Goal: Book appointment/travel/reservation

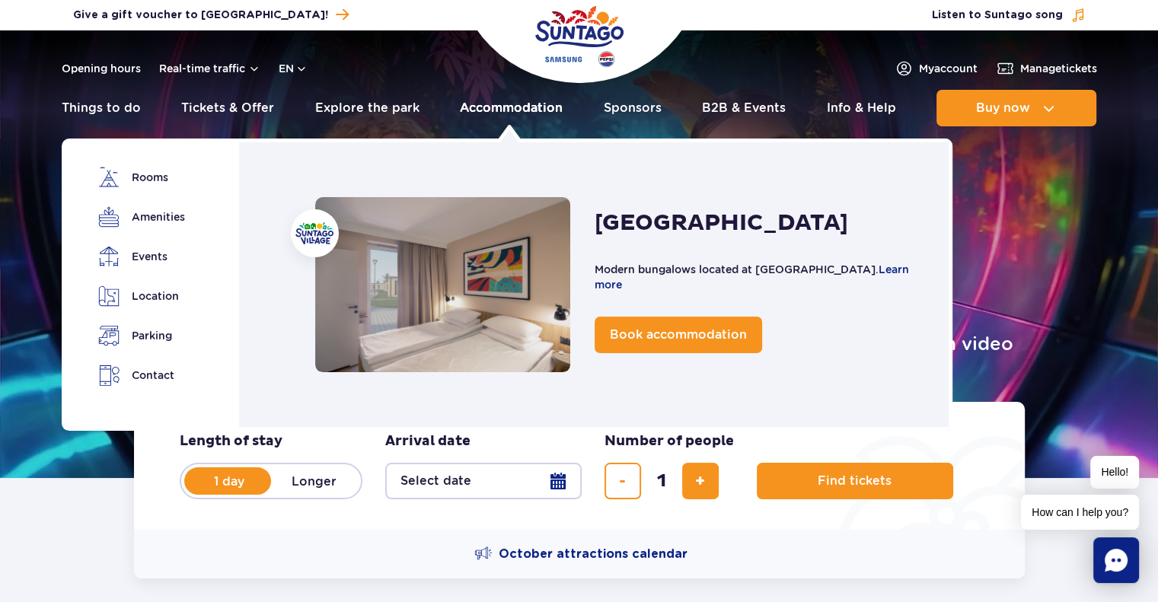
click at [469, 112] on link "Accommodation" at bounding box center [511, 108] width 103 height 37
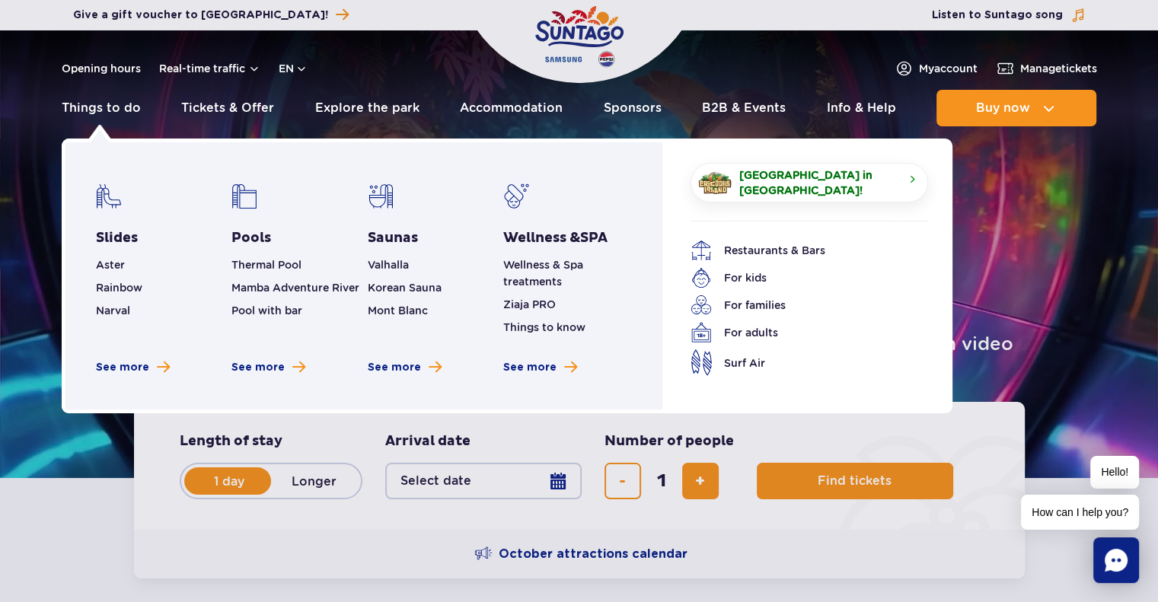
click at [266, 273] on li "Thermal Pool" at bounding box center [295, 265] width 129 height 17
click at [271, 263] on link "Thermal Pool" at bounding box center [266, 265] width 70 height 12
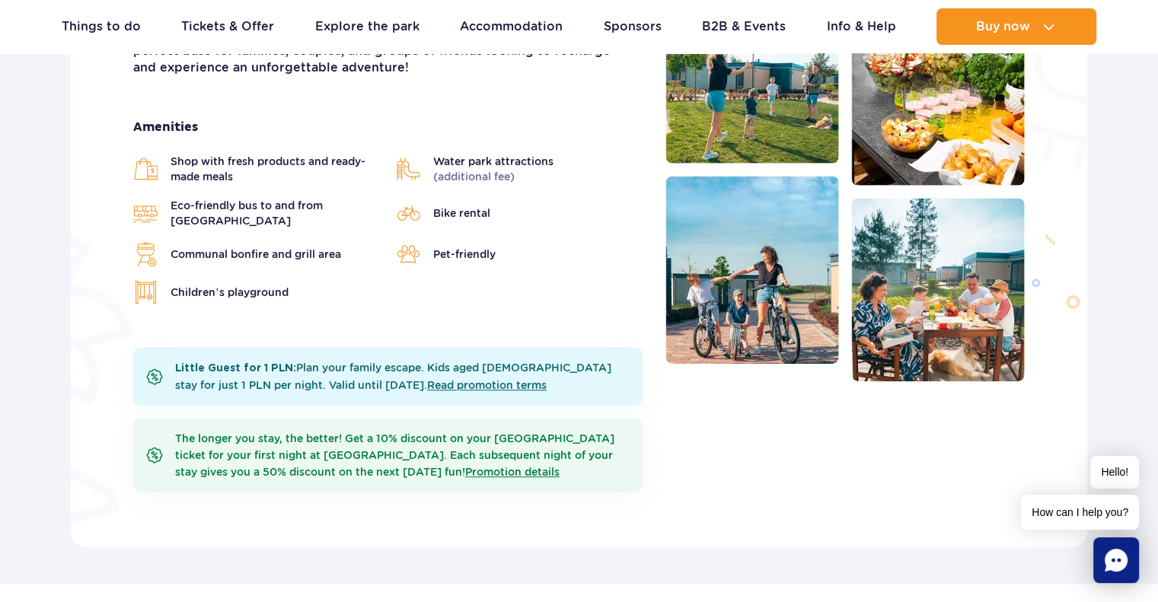
scroll to position [338, 0]
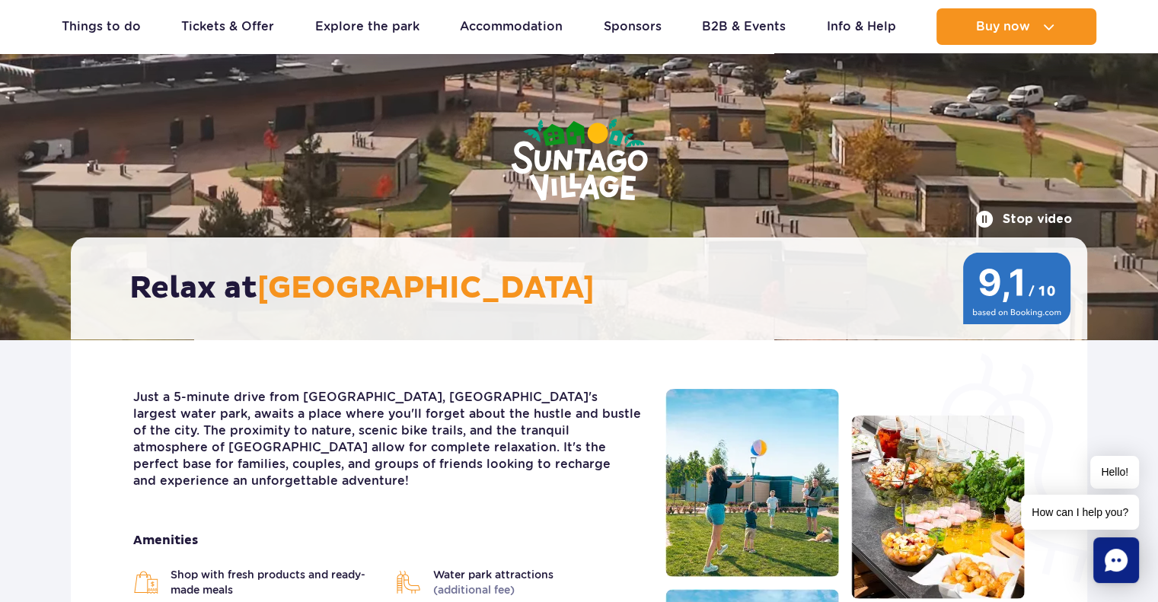
scroll to position [0, 0]
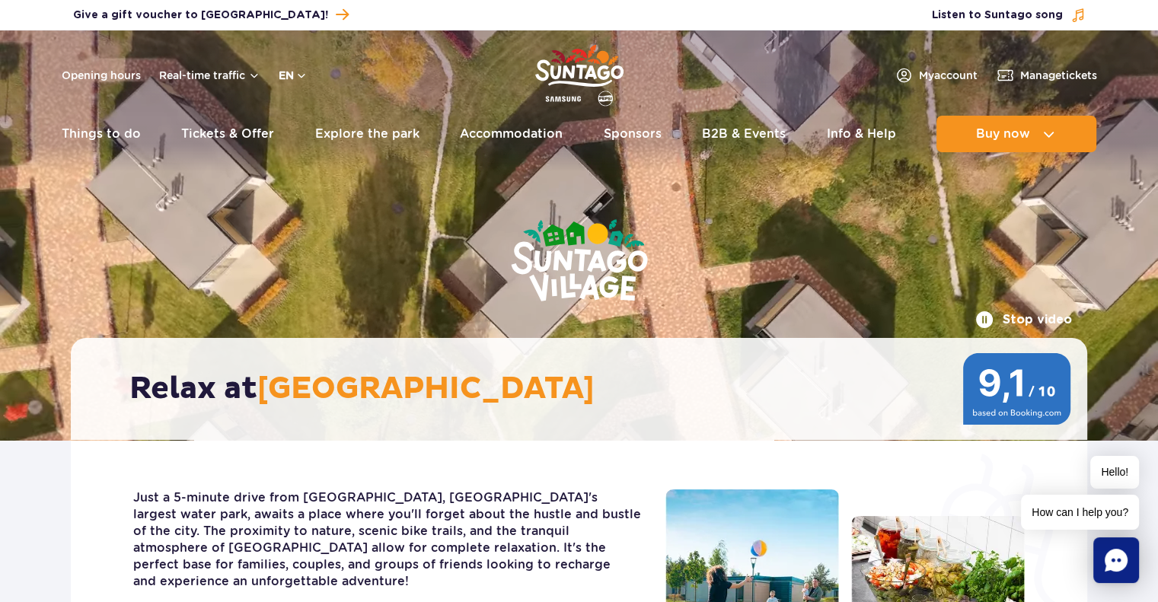
click at [303, 72] on button "en" at bounding box center [293, 75] width 29 height 15
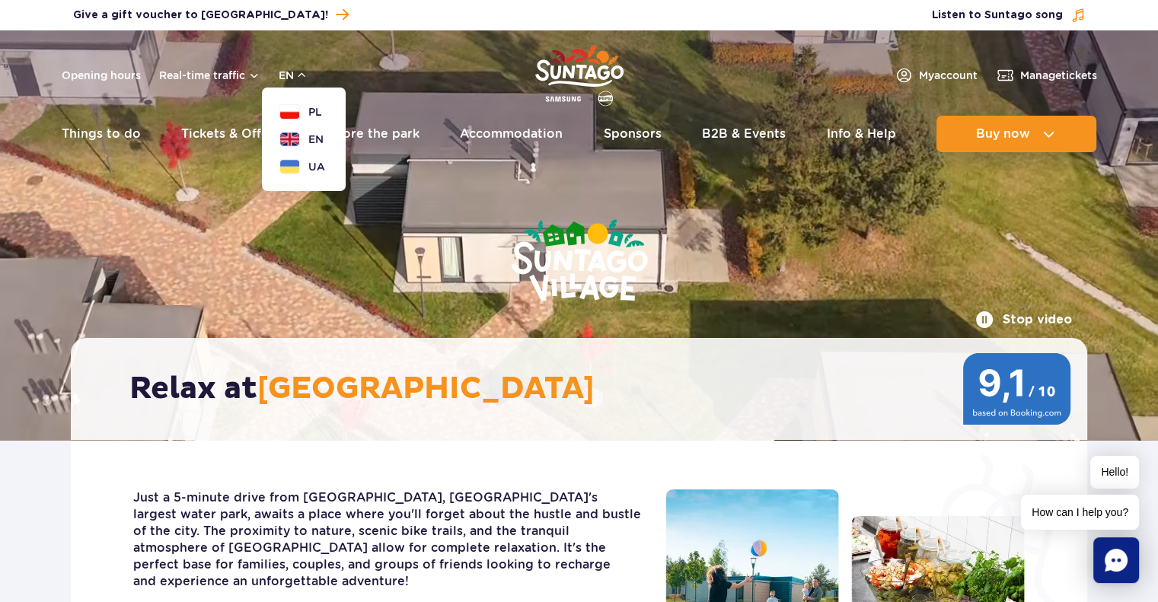
click at [301, 120] on ul "PL EN UA" at bounding box center [303, 139] width 47 height 70
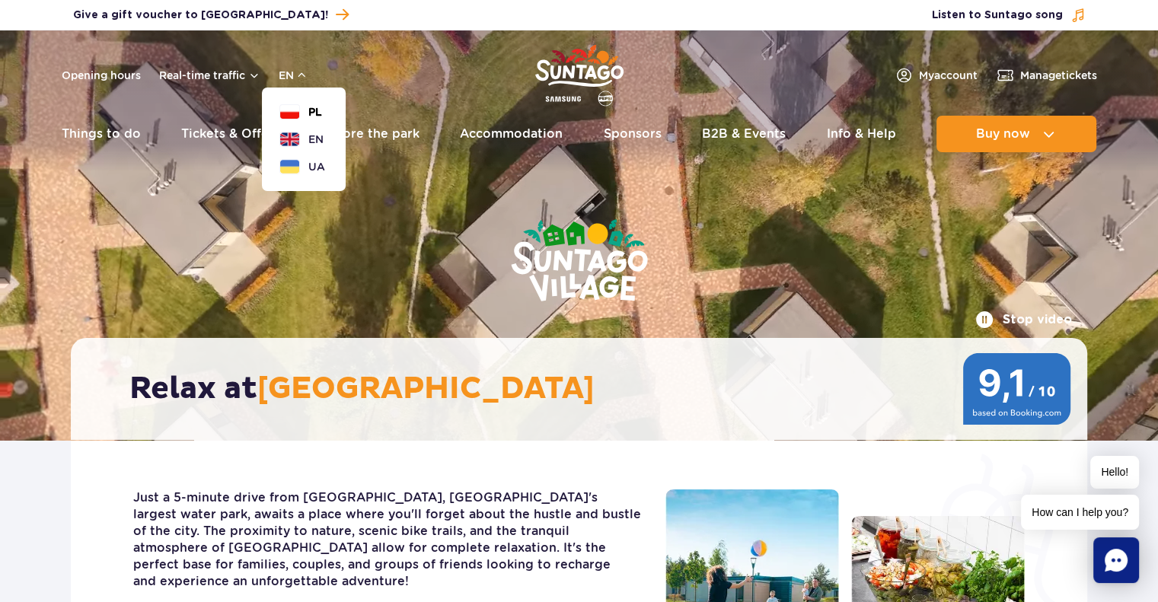
click at [288, 111] on button "PL" at bounding box center [301, 111] width 42 height 15
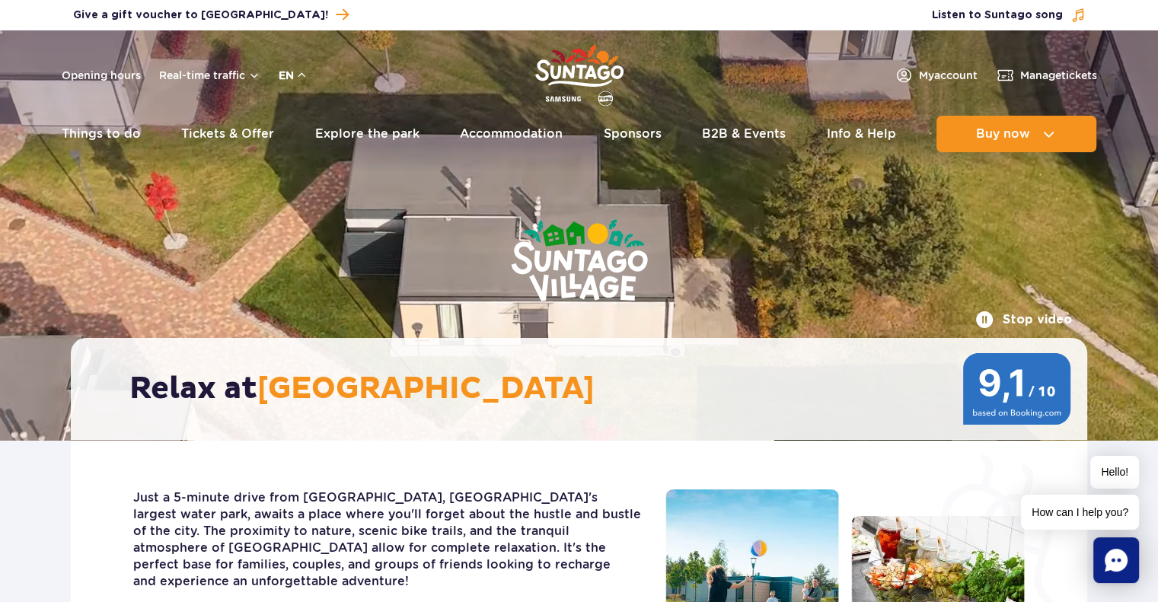
click at [301, 75] on button "en" at bounding box center [293, 75] width 29 height 15
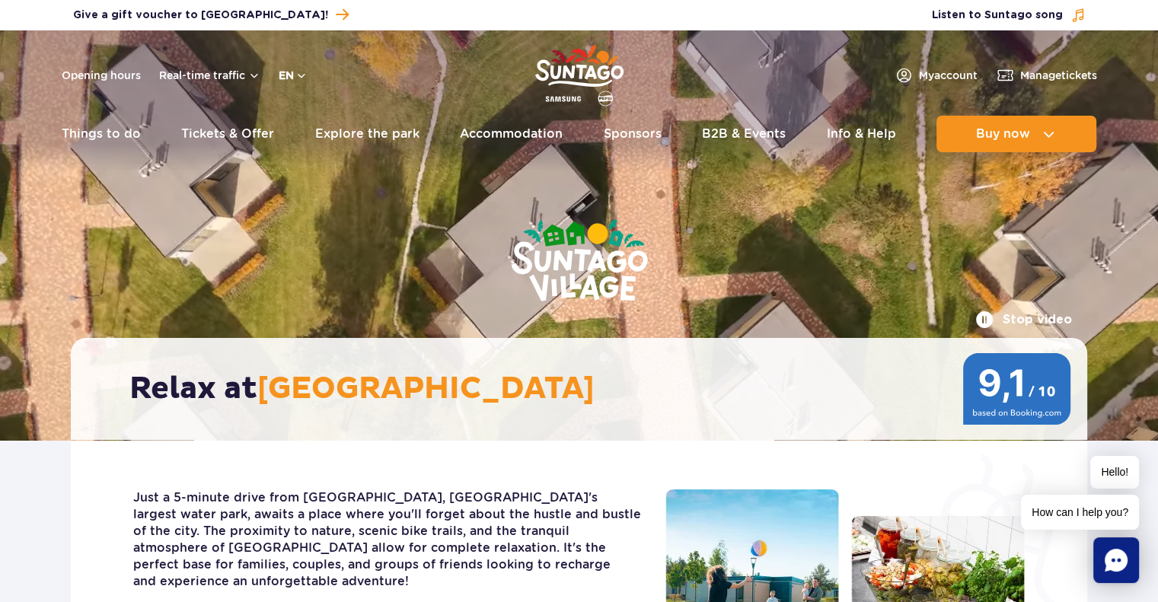
click at [295, 72] on button "en" at bounding box center [293, 75] width 29 height 15
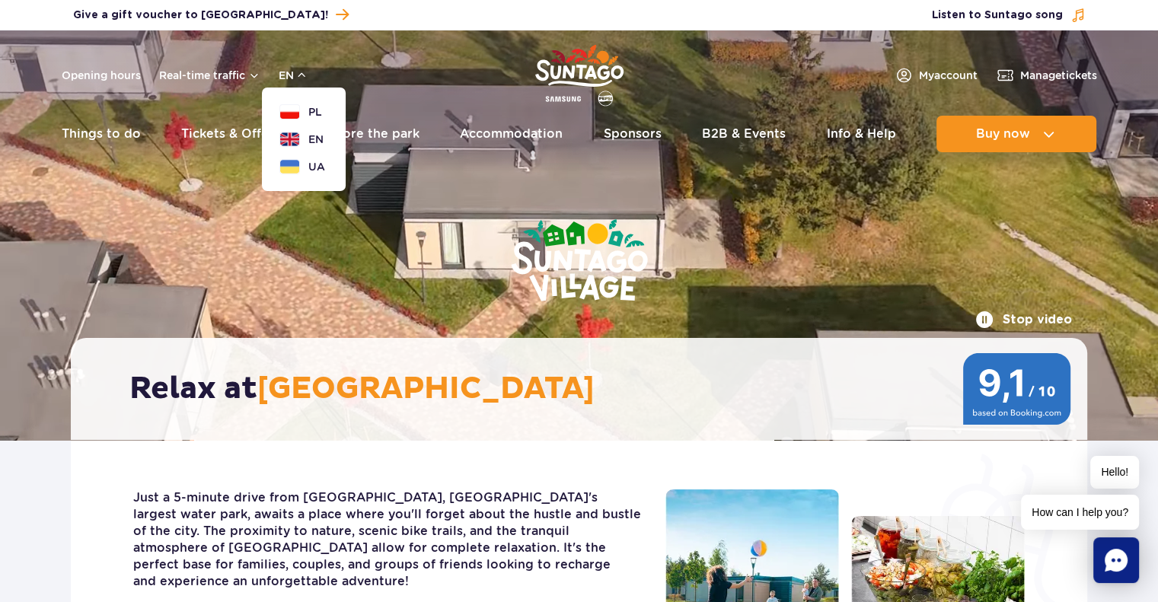
click at [289, 120] on ul "PL EN UA" at bounding box center [303, 139] width 47 height 70
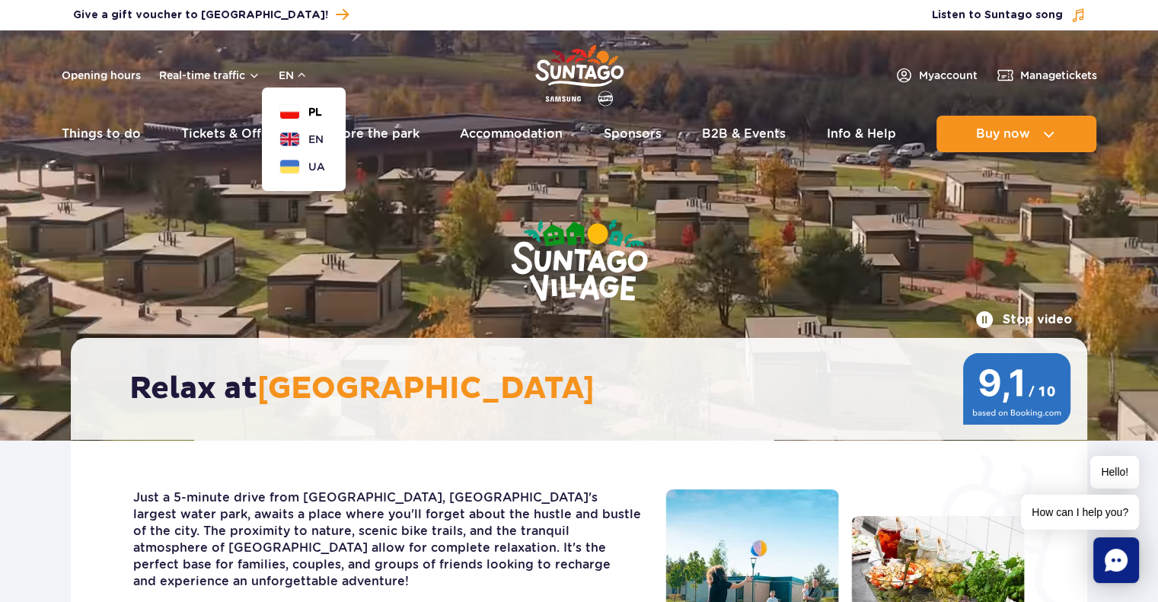
click at [291, 112] on button "PL" at bounding box center [301, 111] width 42 height 15
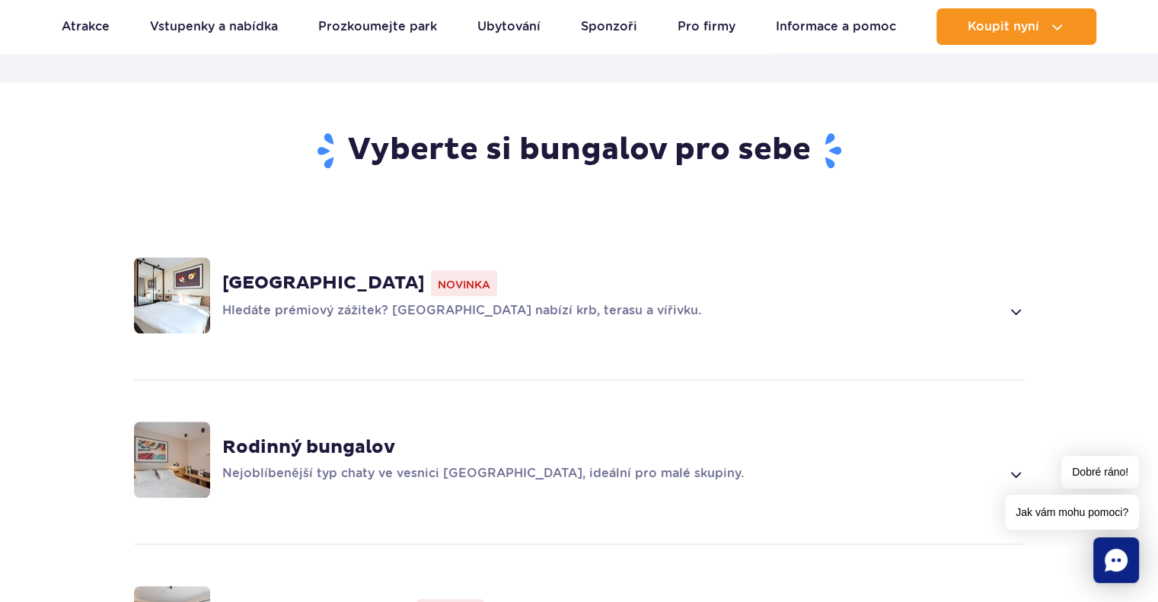
scroll to position [1058, 0]
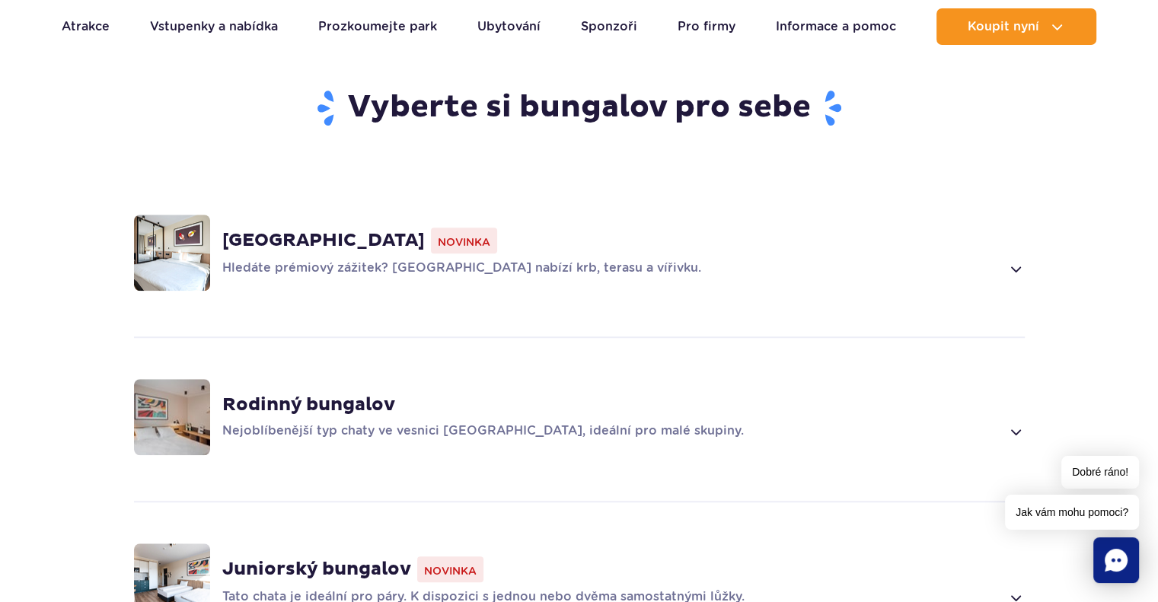
click at [1016, 260] on span at bounding box center [1015, 269] width 18 height 18
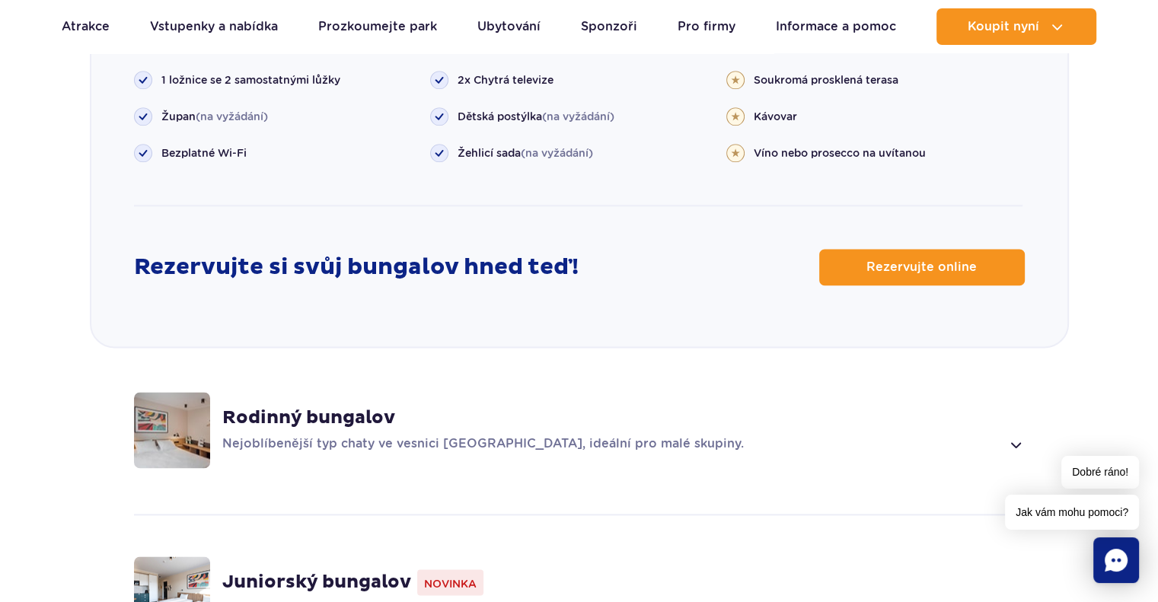
scroll to position [1947, 0]
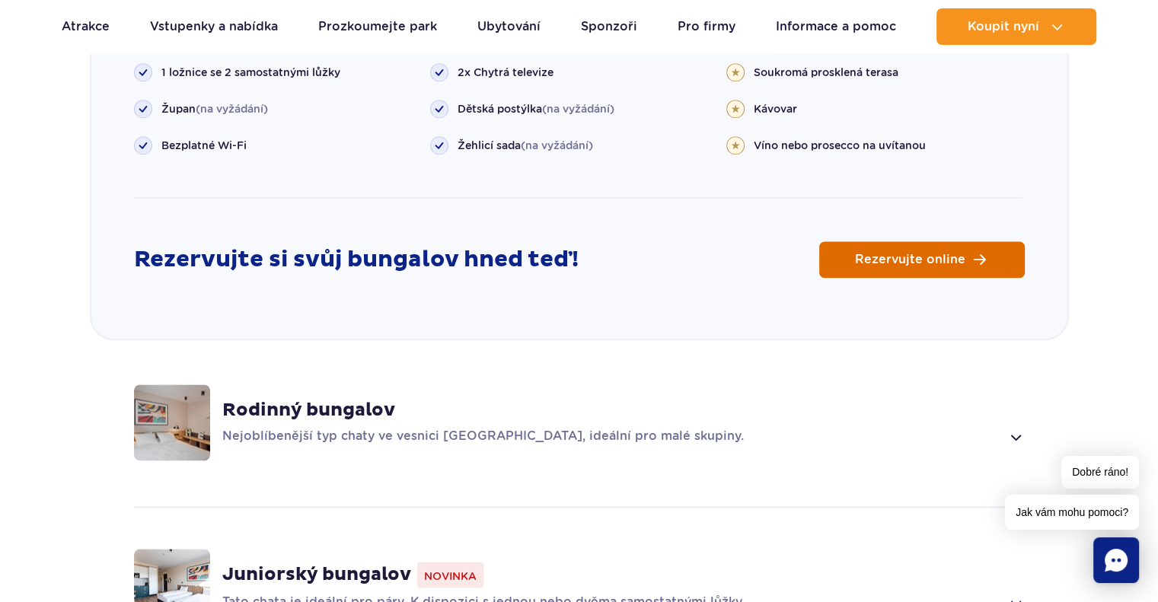
click at [905, 254] on span "Rezervujte online" at bounding box center [910, 260] width 110 height 12
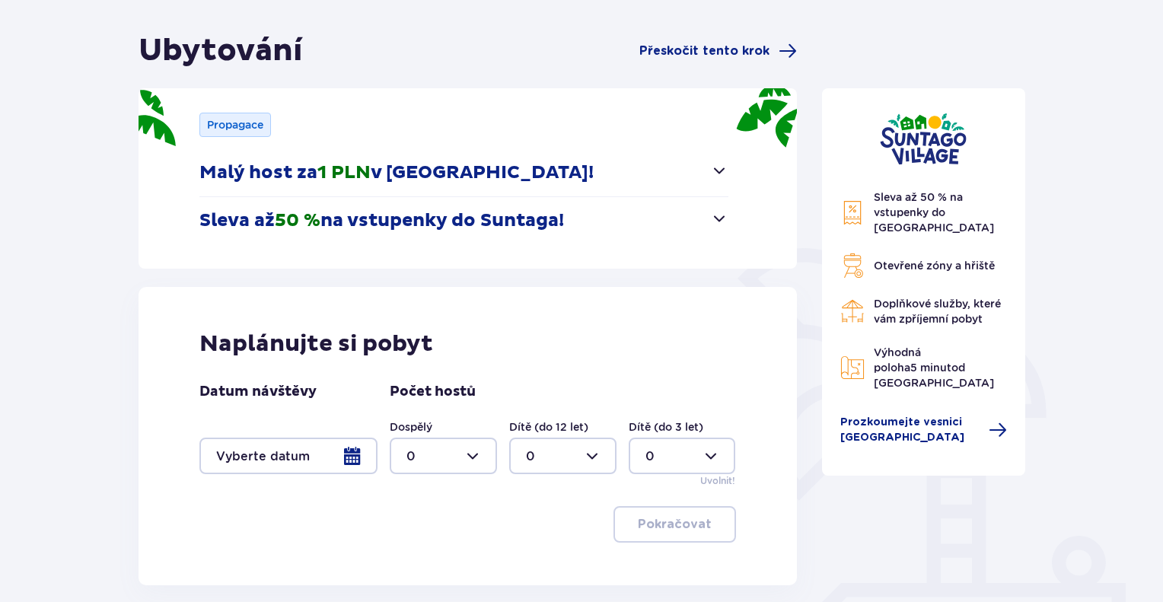
scroll to position [137, 0]
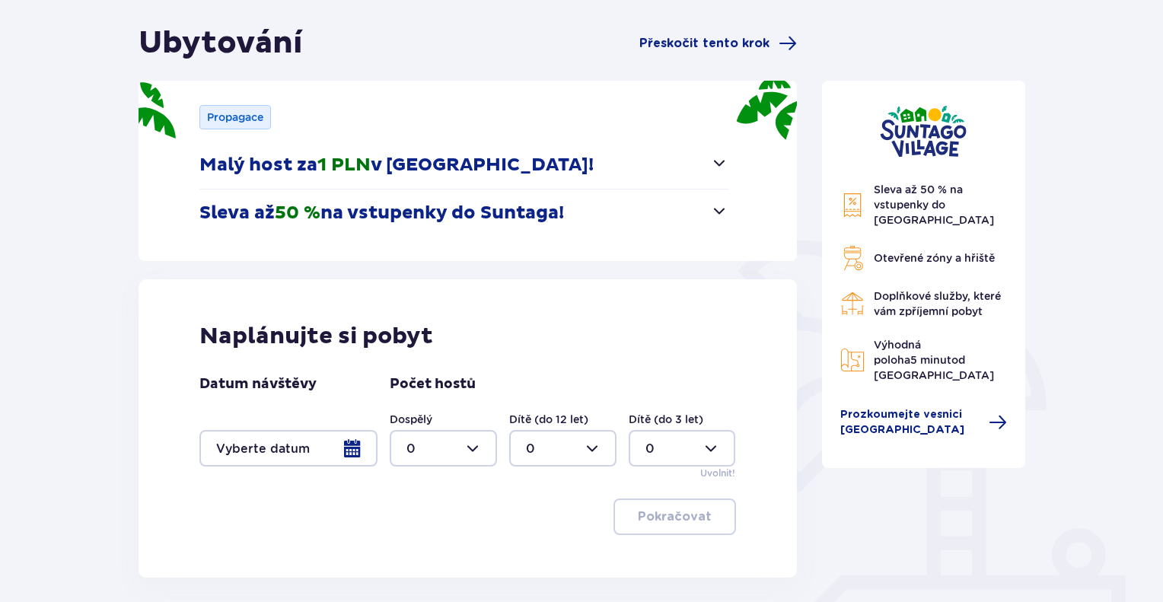
click at [359, 453] on div at bounding box center [288, 448] width 178 height 37
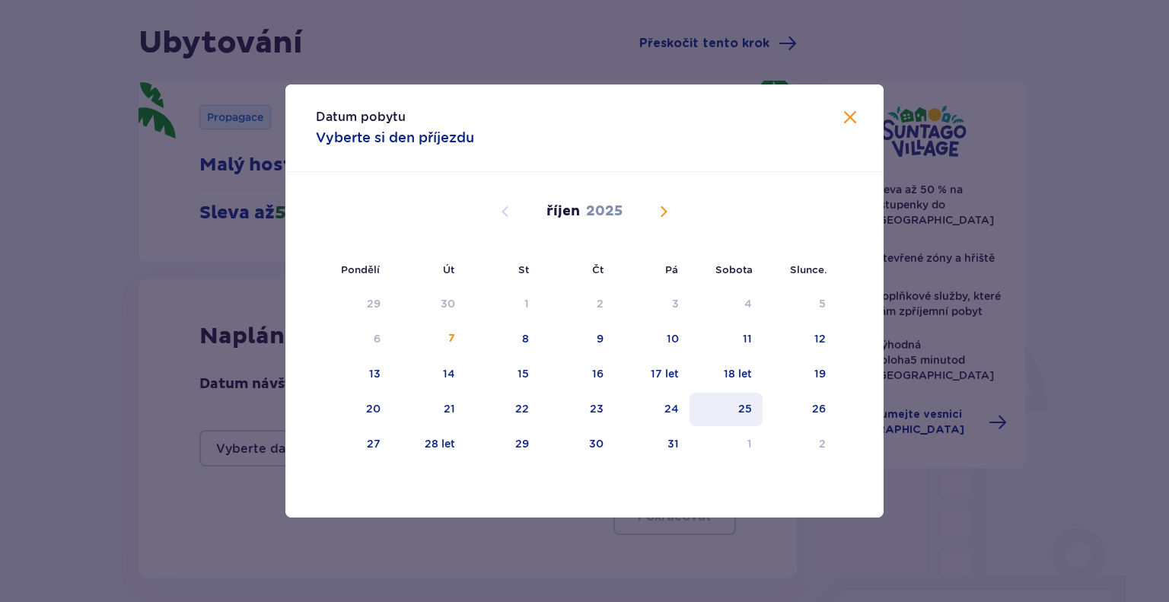
click at [756, 405] on div "25" at bounding box center [727, 409] width 74 height 33
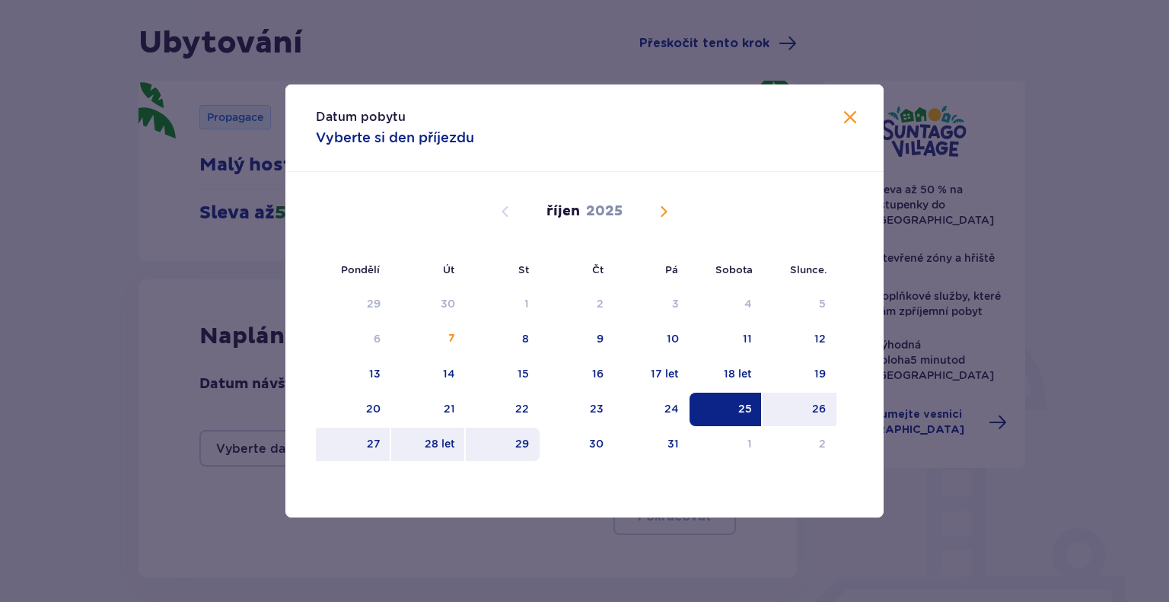
click at [502, 448] on div "29" at bounding box center [503, 444] width 74 height 33
type input "25.10.25 - 29.10.25"
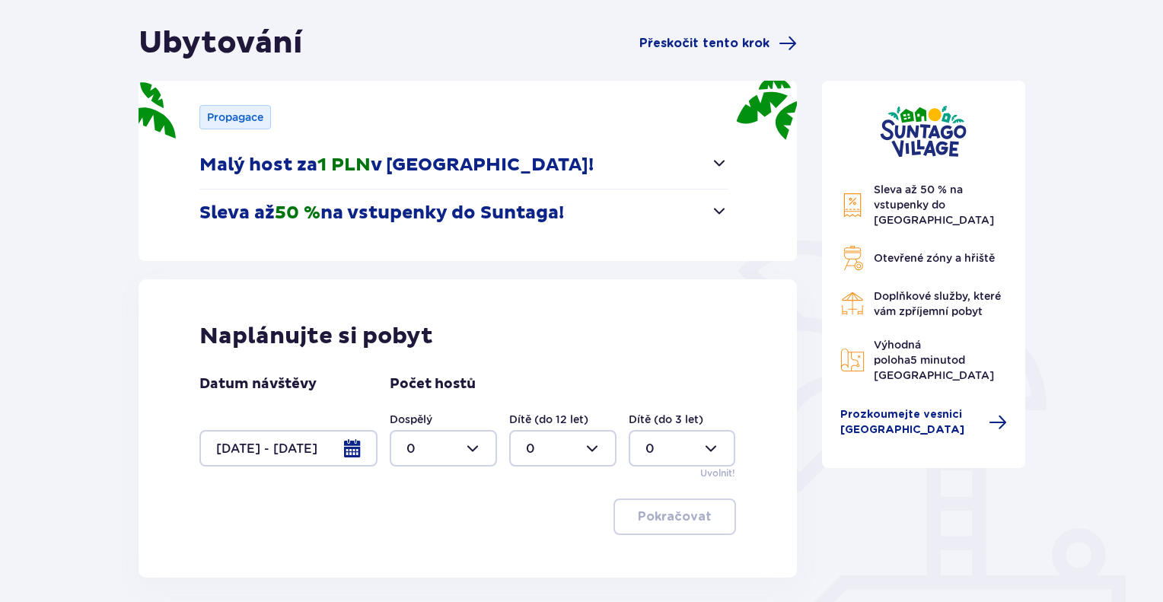
click at [473, 450] on div at bounding box center [443, 448] width 107 height 37
click at [418, 362] on div "2" at bounding box center [444, 364] width 74 height 17
type input "2"
click at [578, 447] on div at bounding box center [562, 448] width 107 height 37
click at [526, 356] on font "2" at bounding box center [530, 363] width 8 height 14
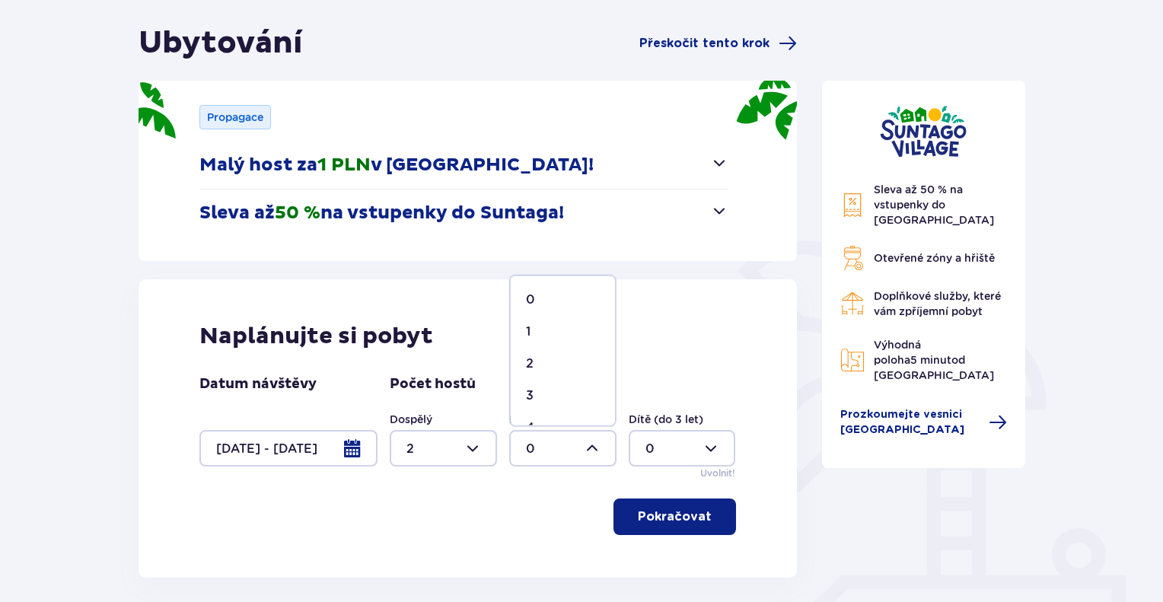
type input "2"
click at [678, 509] on font "Pokračovat" at bounding box center [675, 517] width 74 height 17
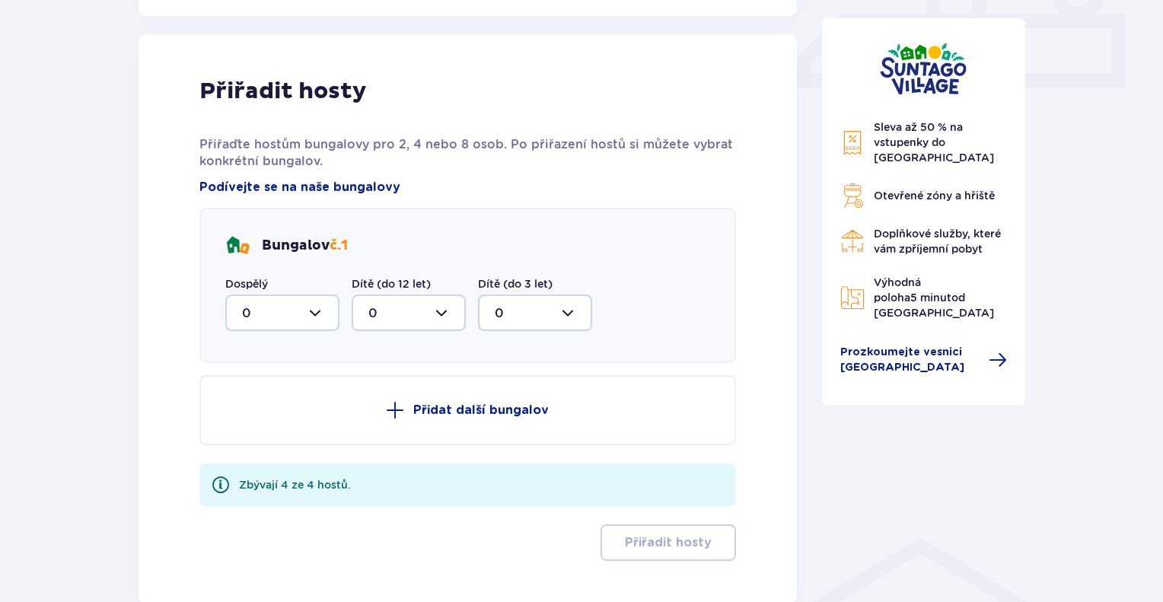
scroll to position [714, 0]
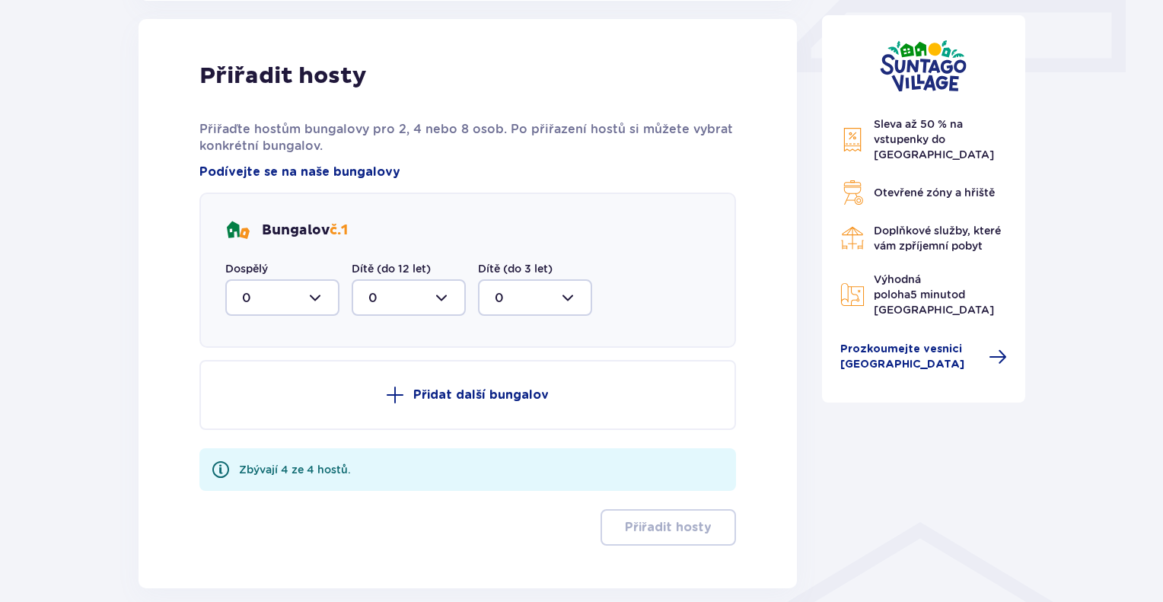
click at [314, 297] on div at bounding box center [282, 297] width 114 height 37
click at [245, 413] on font "2" at bounding box center [246, 407] width 8 height 14
type input "2"
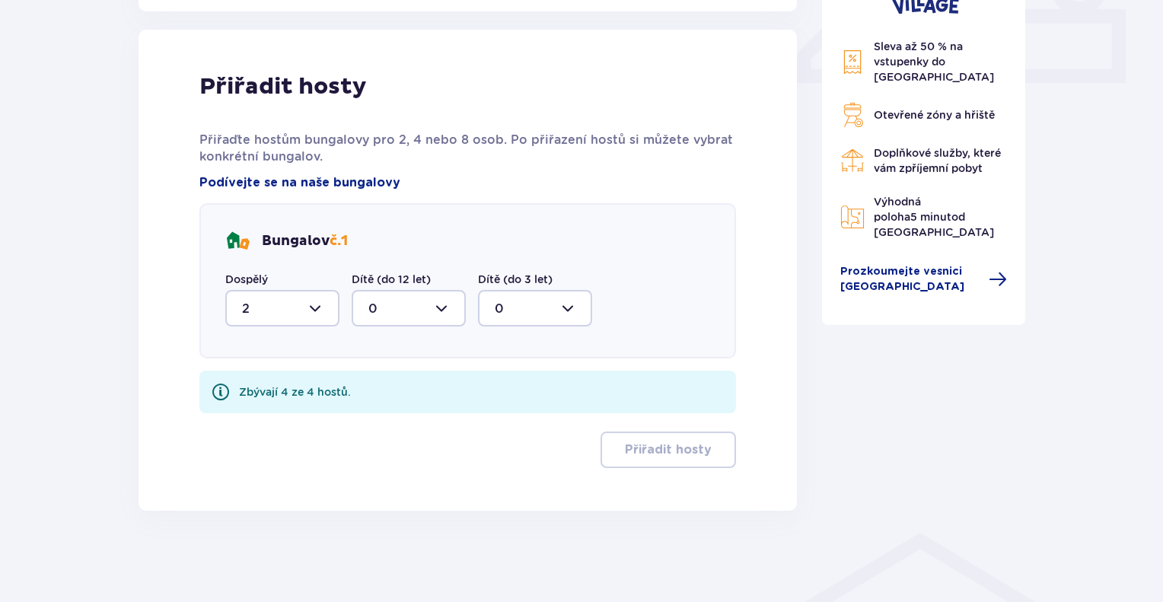
scroll to position [702, 0]
click at [442, 308] on div at bounding box center [409, 310] width 114 height 37
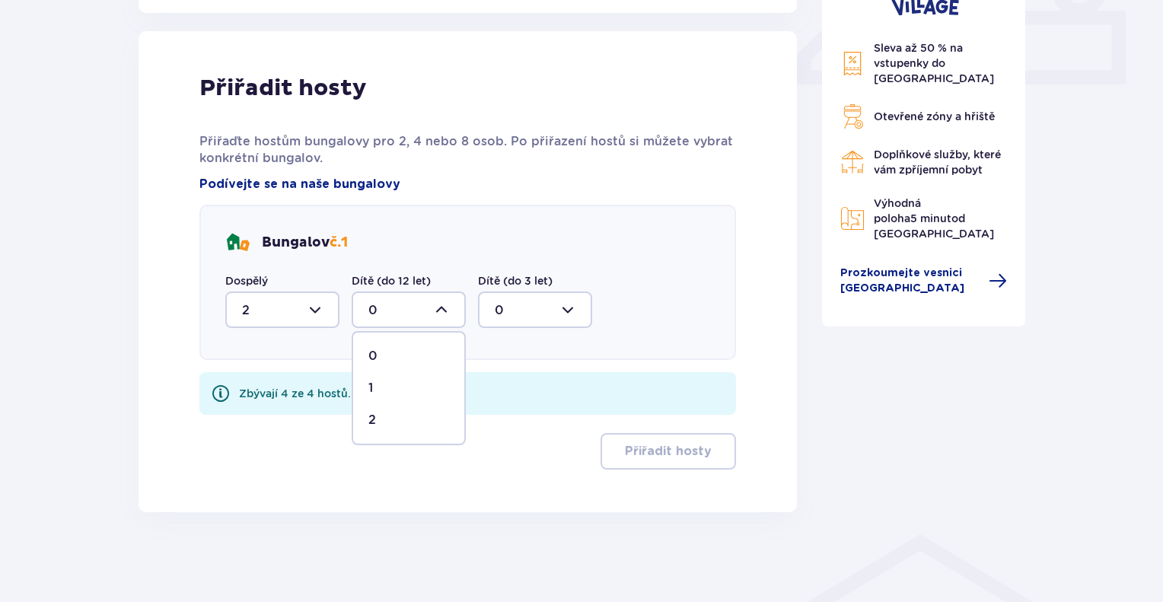
click at [369, 423] on font "2" at bounding box center [372, 420] width 8 height 14
type input "2"
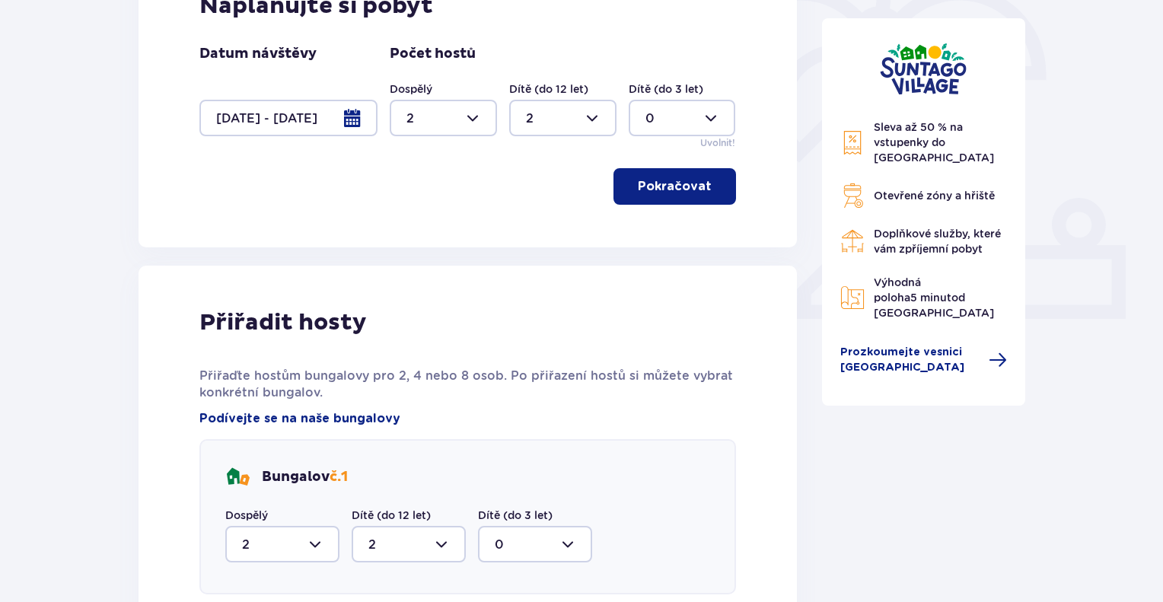
scroll to position [641, 0]
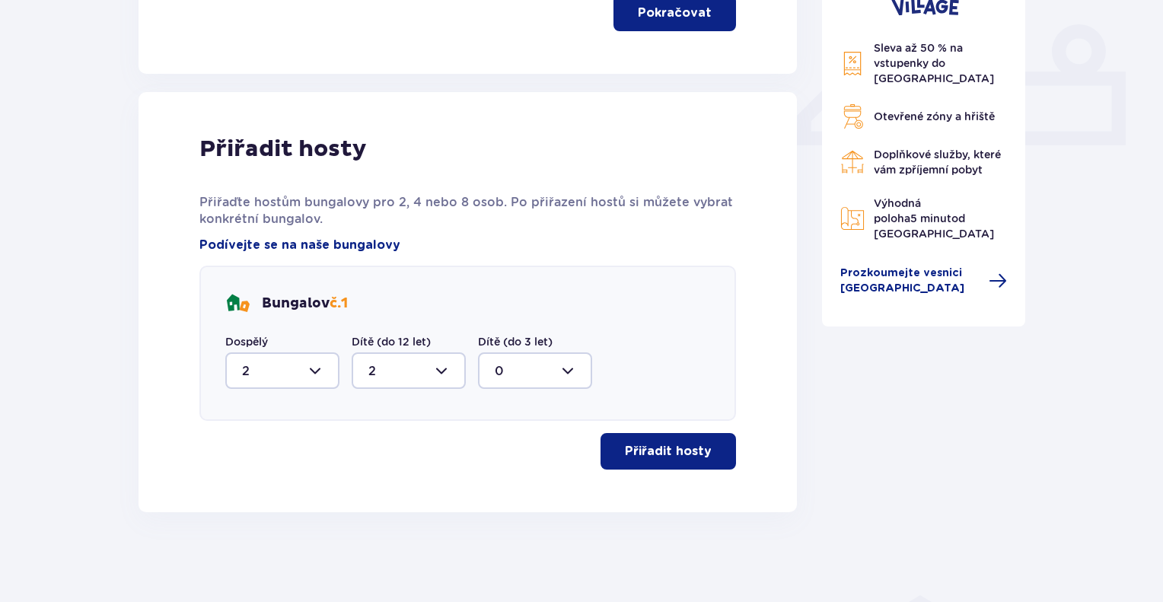
click at [668, 445] on font "Přiřadit hosty" at bounding box center [668, 451] width 87 height 12
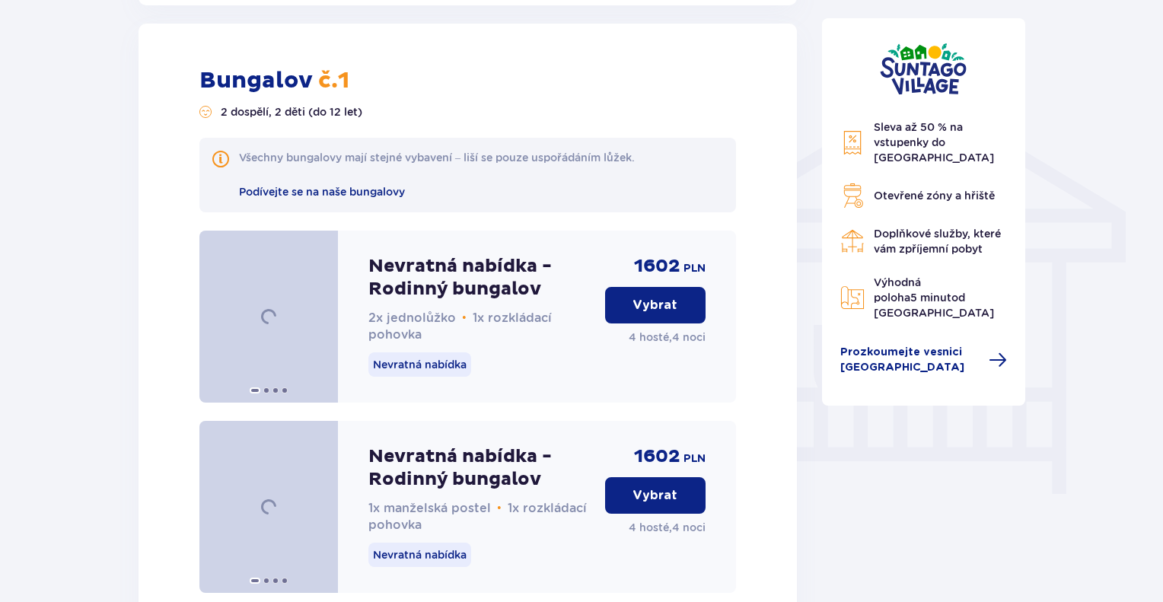
scroll to position [1152, 0]
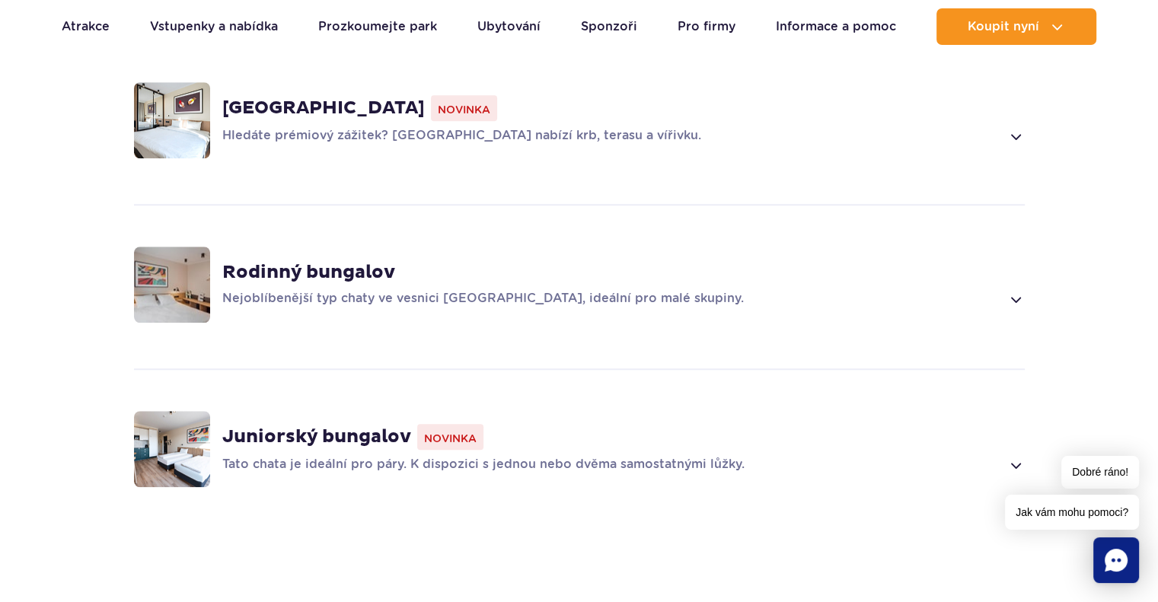
scroll to position [1276, 0]
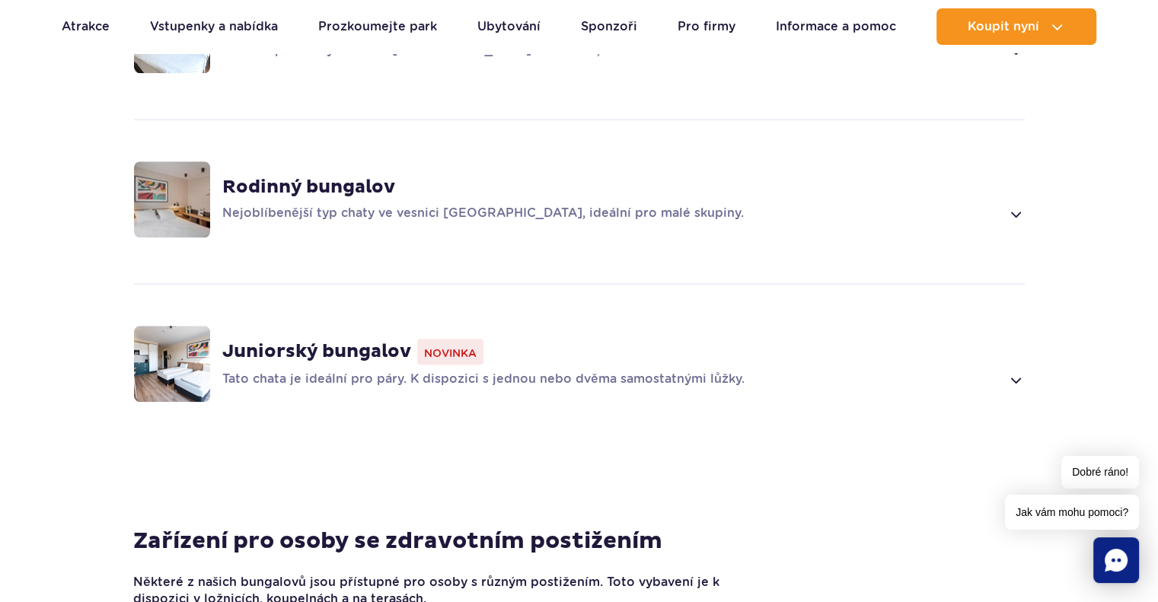
click at [322, 176] on font "Rodinný bungalov" at bounding box center [308, 187] width 173 height 23
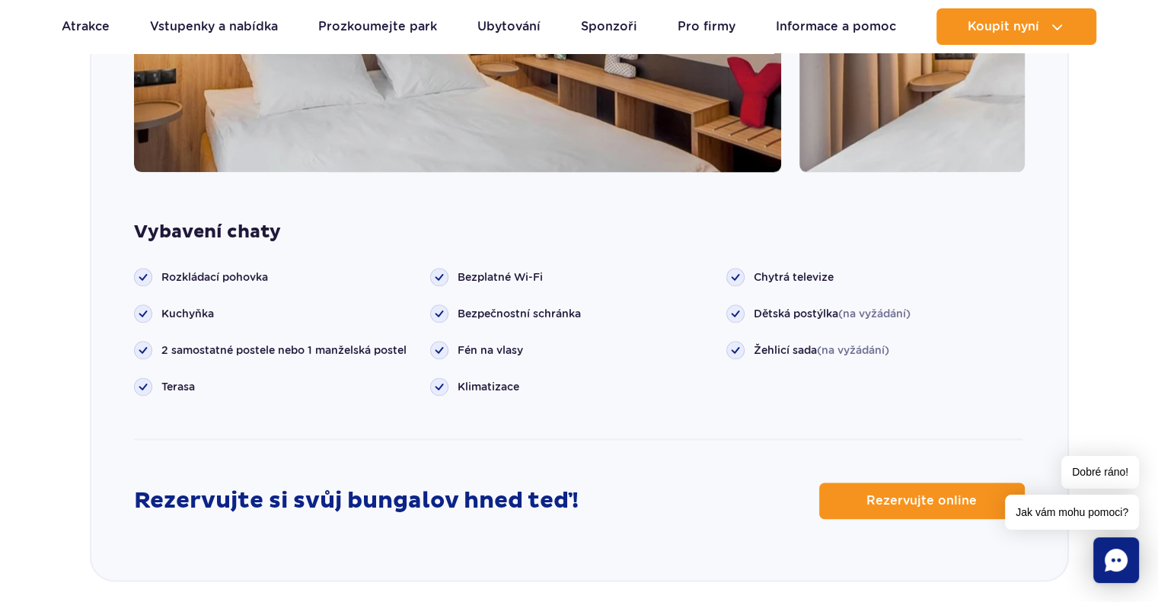
scroll to position [1805, 0]
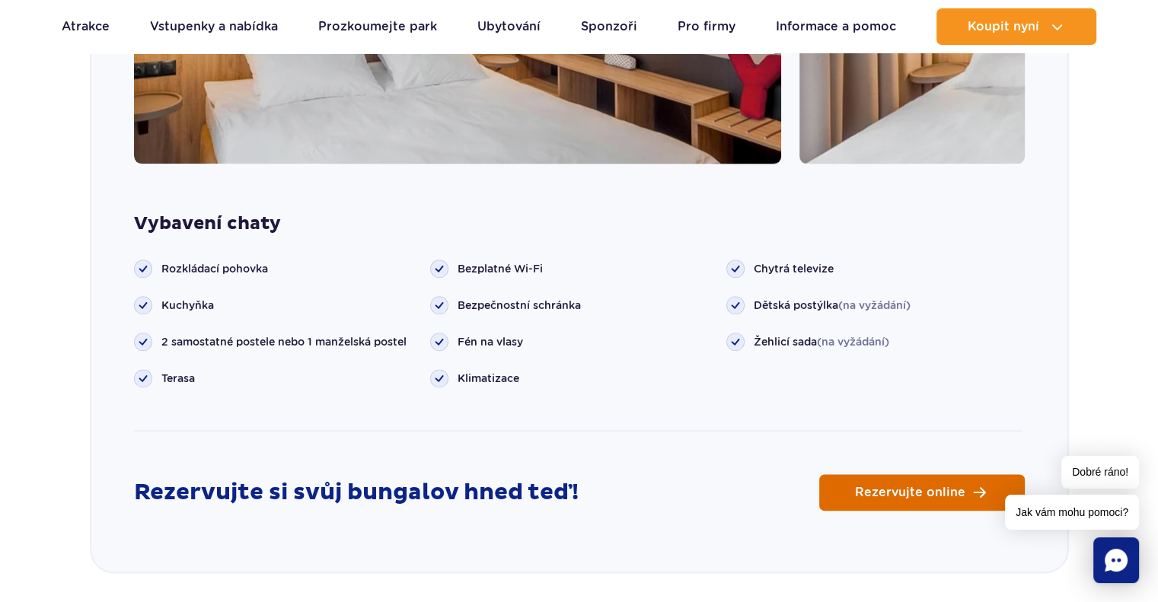
click at [923, 486] on span "Rezervujte online" at bounding box center [910, 492] width 110 height 12
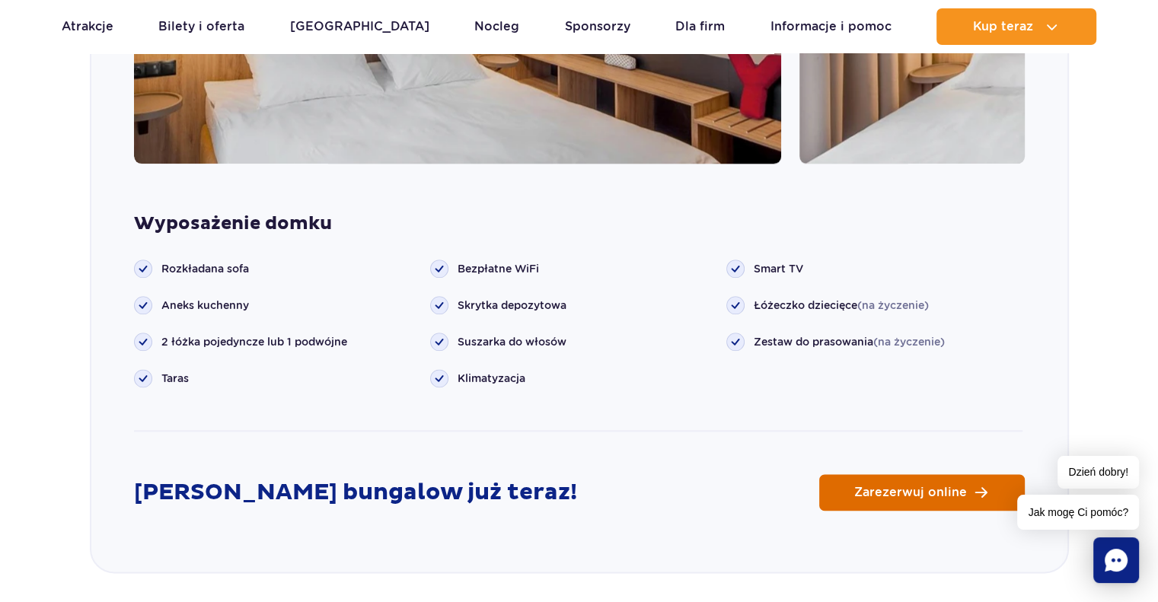
click at [923, 486] on span "Zarezerwuj online" at bounding box center [910, 492] width 113 height 12
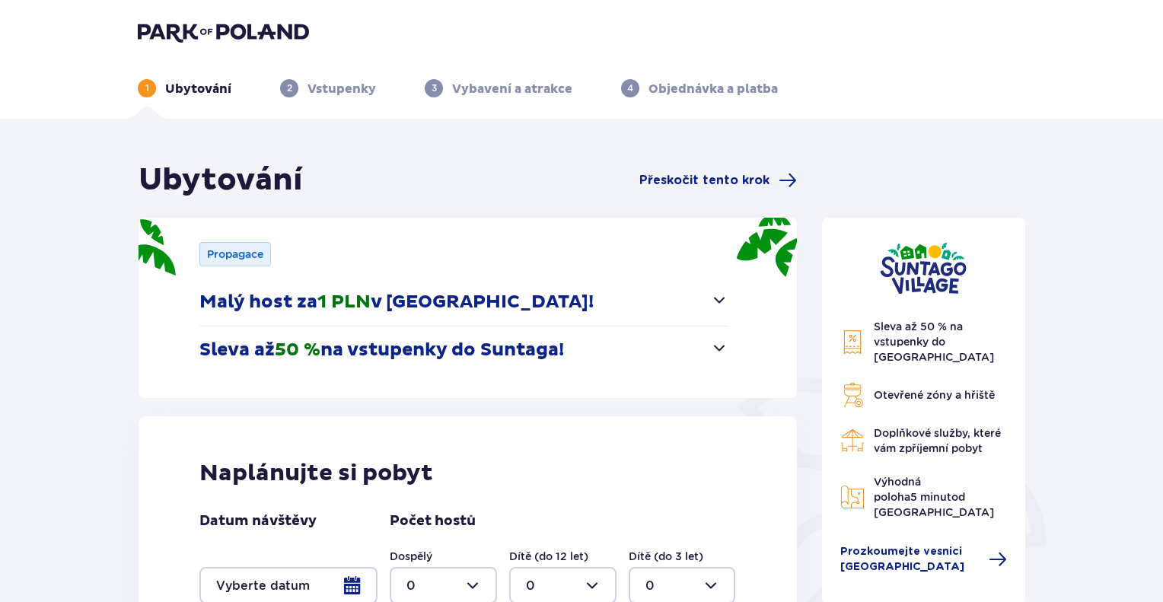
click at [329, 584] on div at bounding box center [288, 585] width 178 height 37
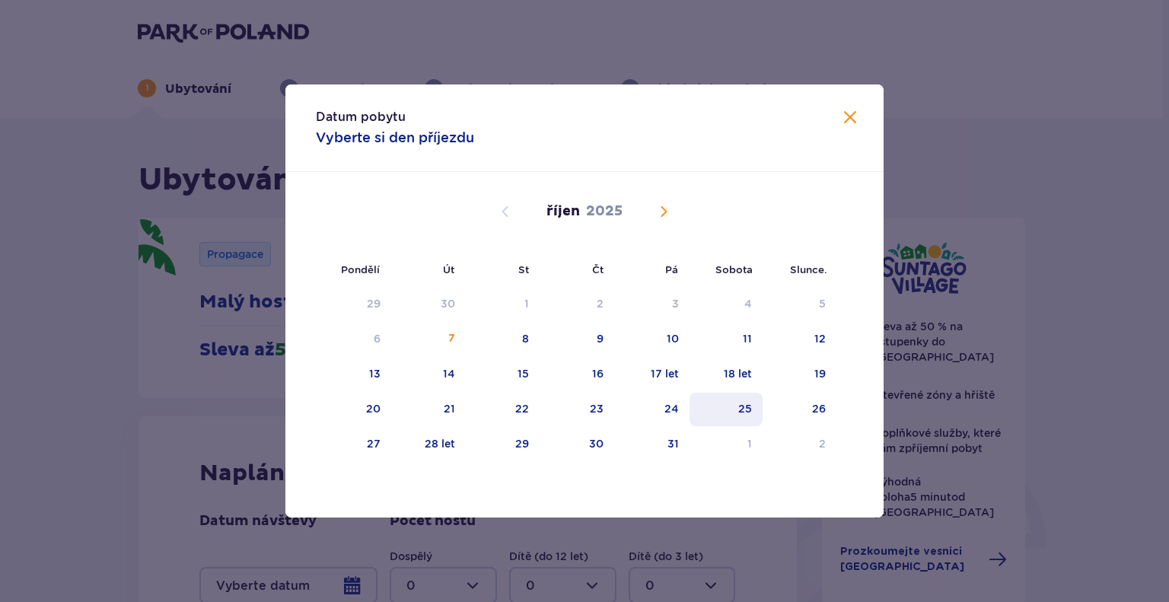
click at [744, 408] on font "25" at bounding box center [745, 409] width 14 height 12
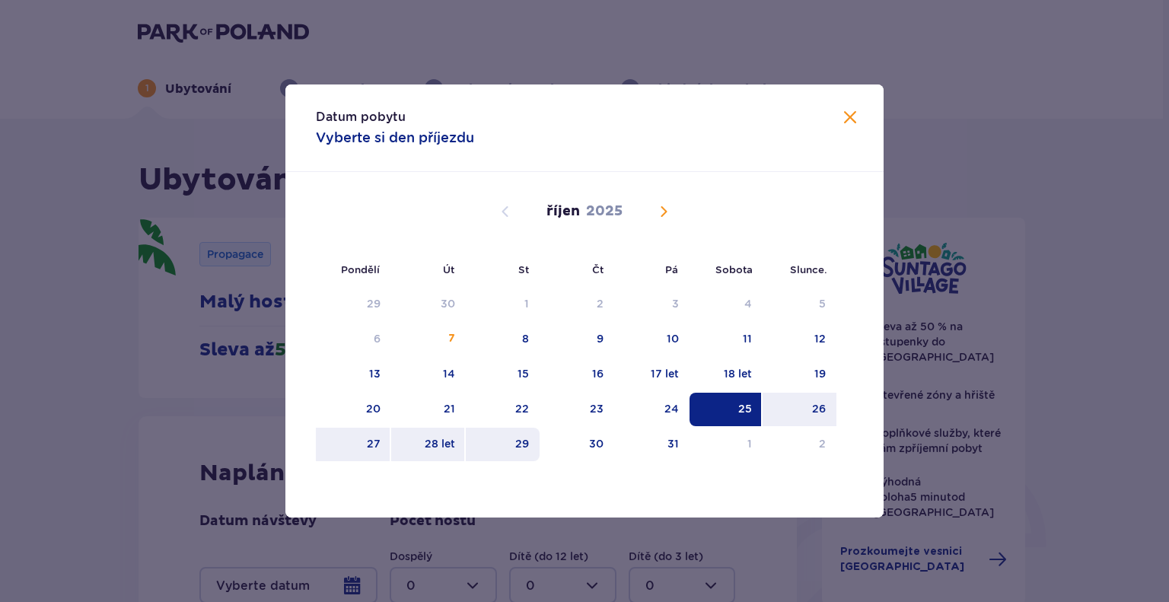
click at [521, 432] on div "29" at bounding box center [503, 444] width 74 height 33
type input "[DATE] - [DATE]"
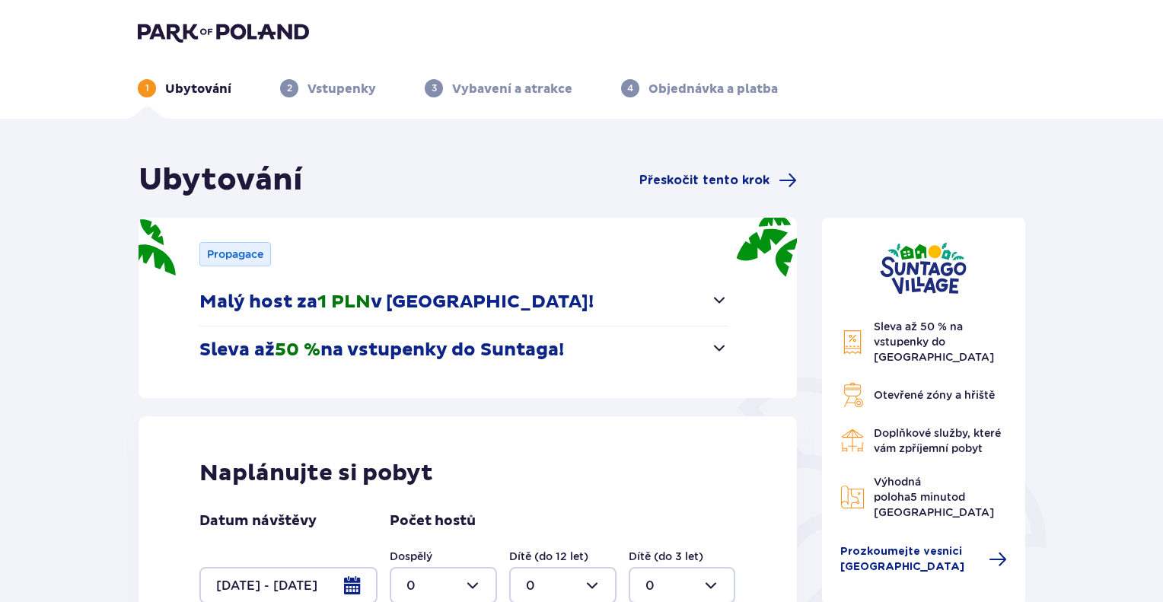
click at [466, 579] on div at bounding box center [443, 585] width 107 height 37
click at [401, 500] on span "2" at bounding box center [443, 501] width 104 height 32
type input "2"
click at [557, 582] on div at bounding box center [562, 585] width 107 height 37
click at [529, 502] on font "2" at bounding box center [530, 500] width 8 height 14
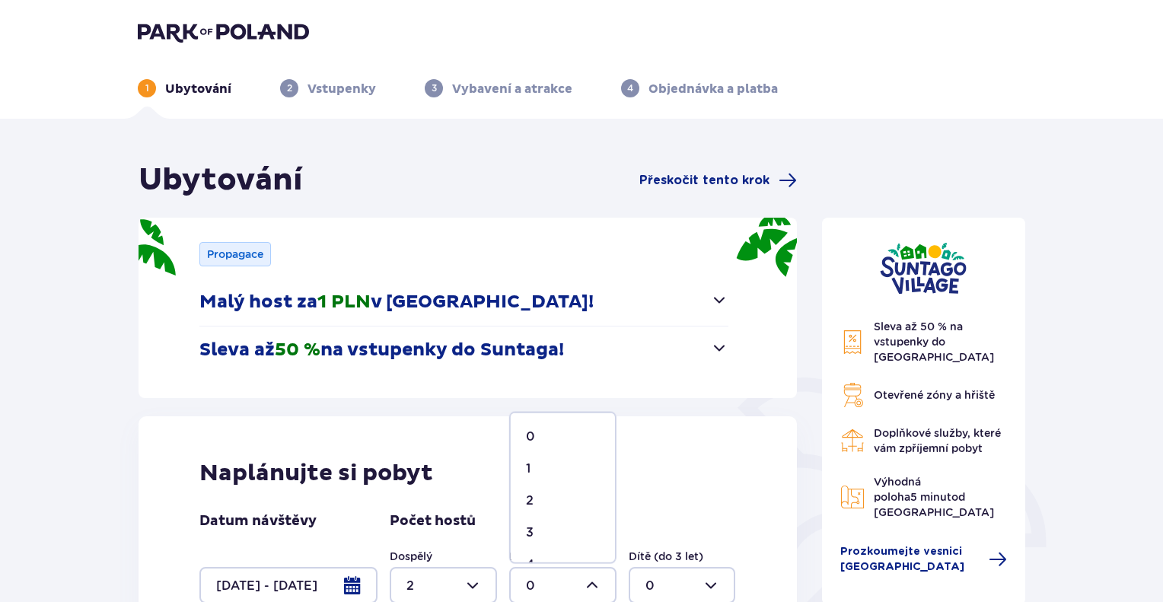
type input "2"
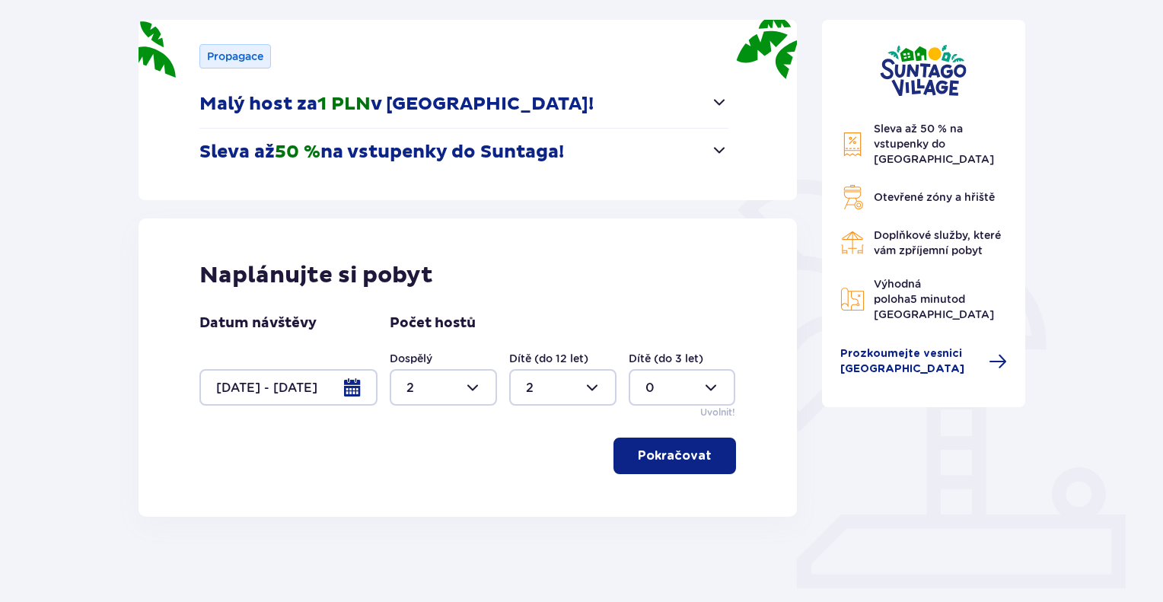
scroll to position [220, 0]
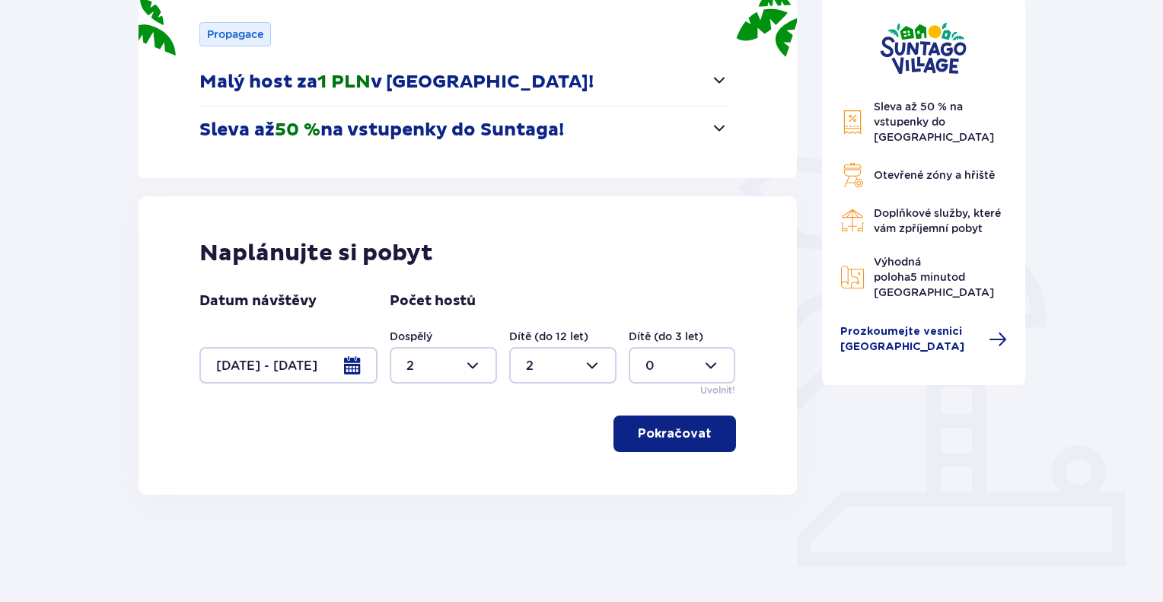
click at [665, 440] on font "Pokračovat" at bounding box center [675, 434] width 74 height 17
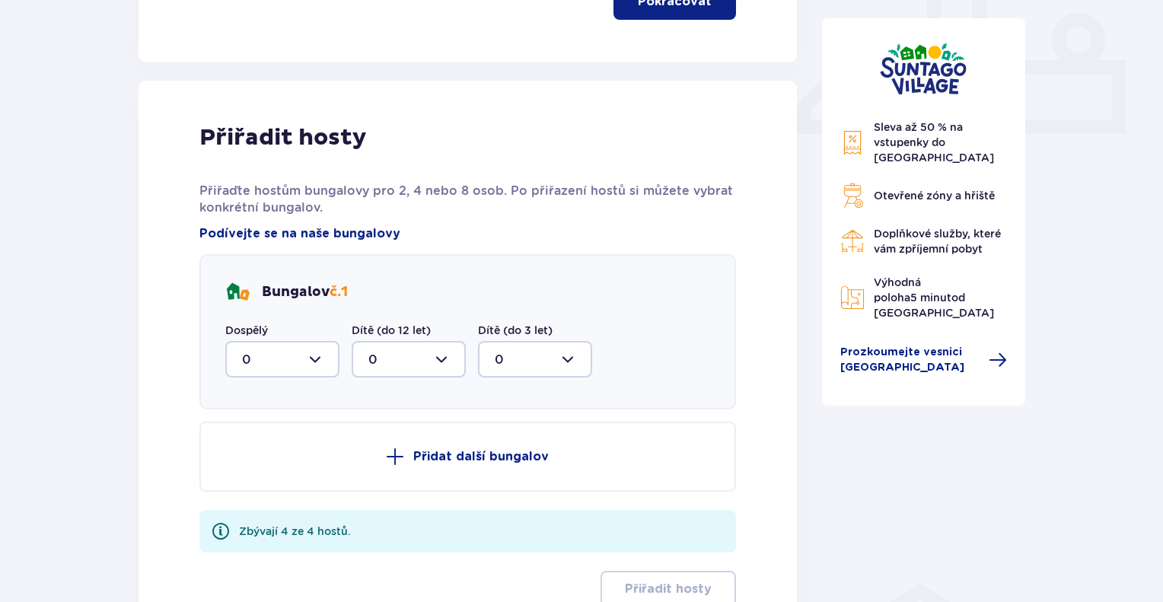
scroll to position [714, 0]
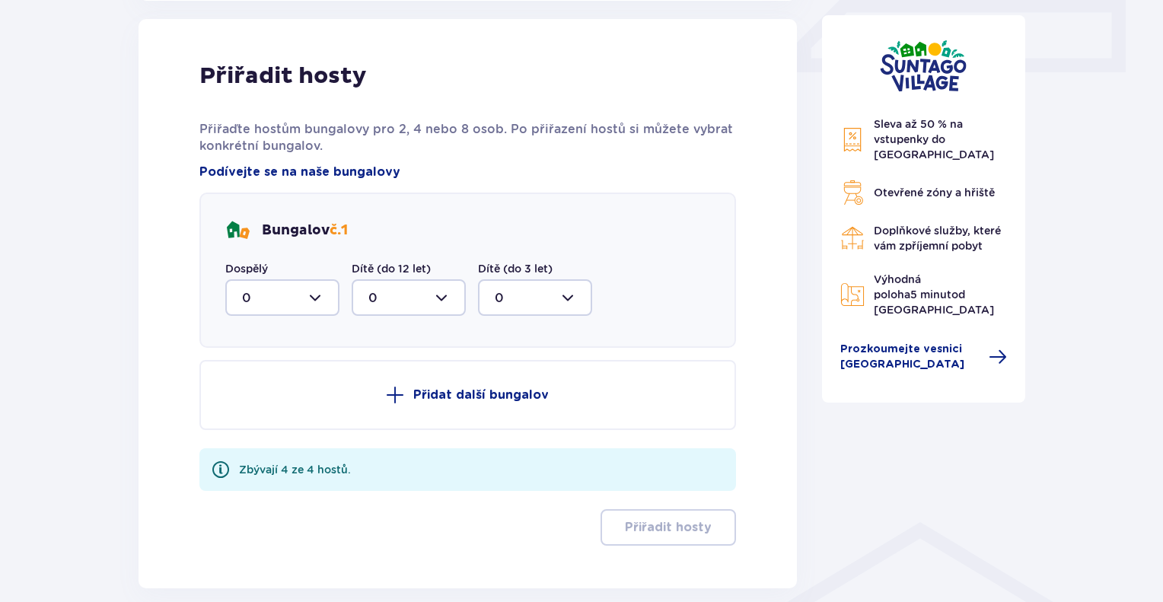
click at [311, 292] on div at bounding box center [282, 297] width 114 height 37
click at [242, 404] on font "2" at bounding box center [246, 407] width 8 height 14
type input "2"
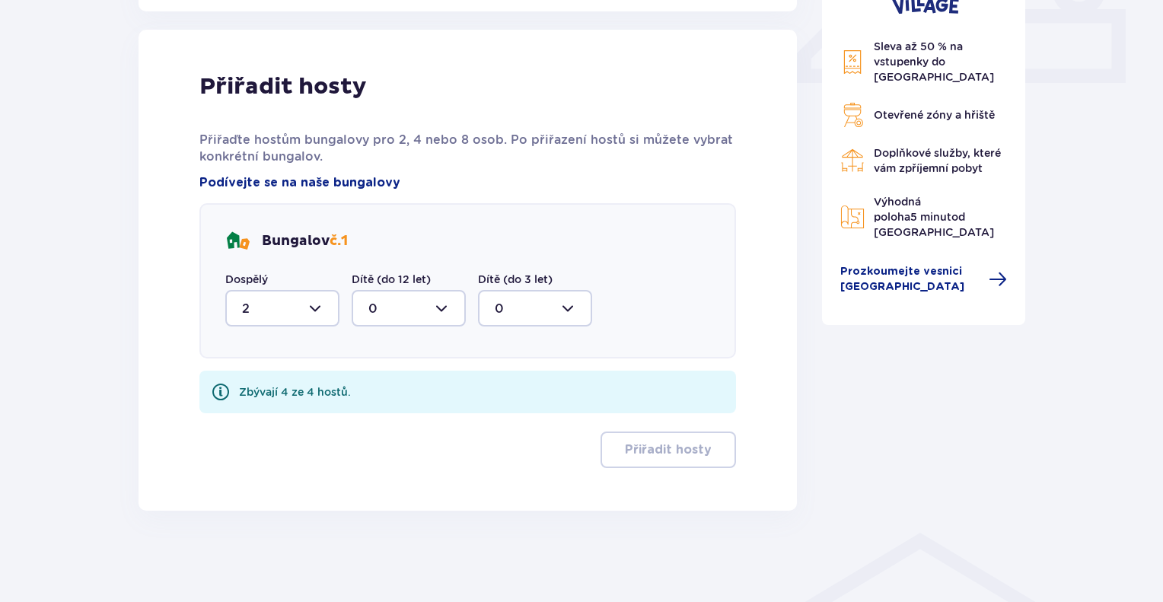
scroll to position [702, 0]
click at [381, 305] on div at bounding box center [409, 310] width 114 height 37
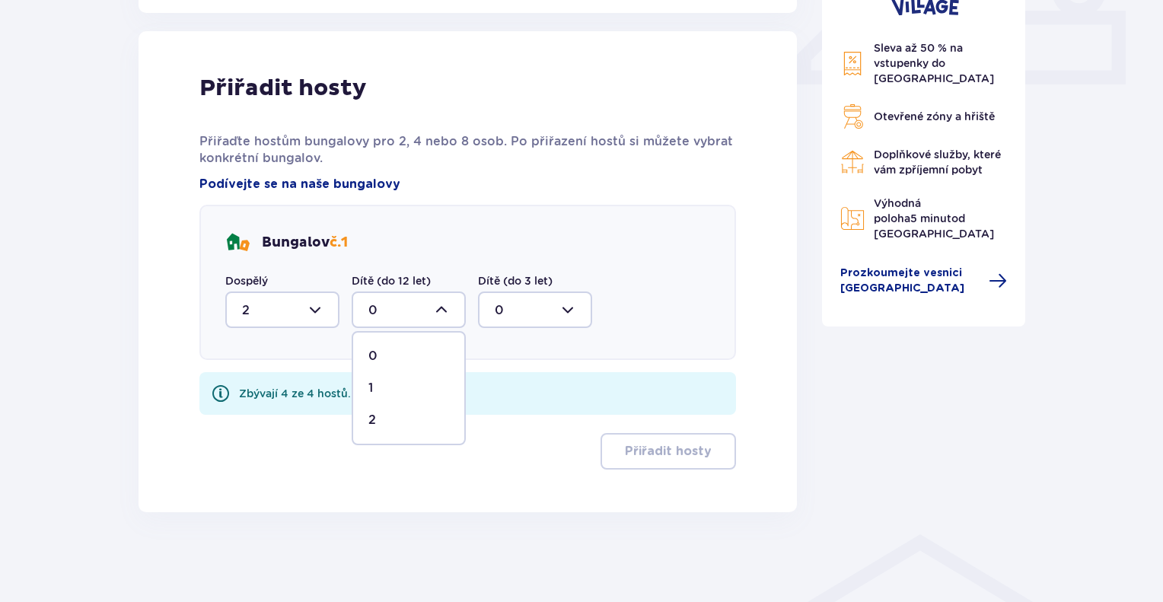
click at [371, 416] on font "2" at bounding box center [372, 420] width 8 height 14
type input "2"
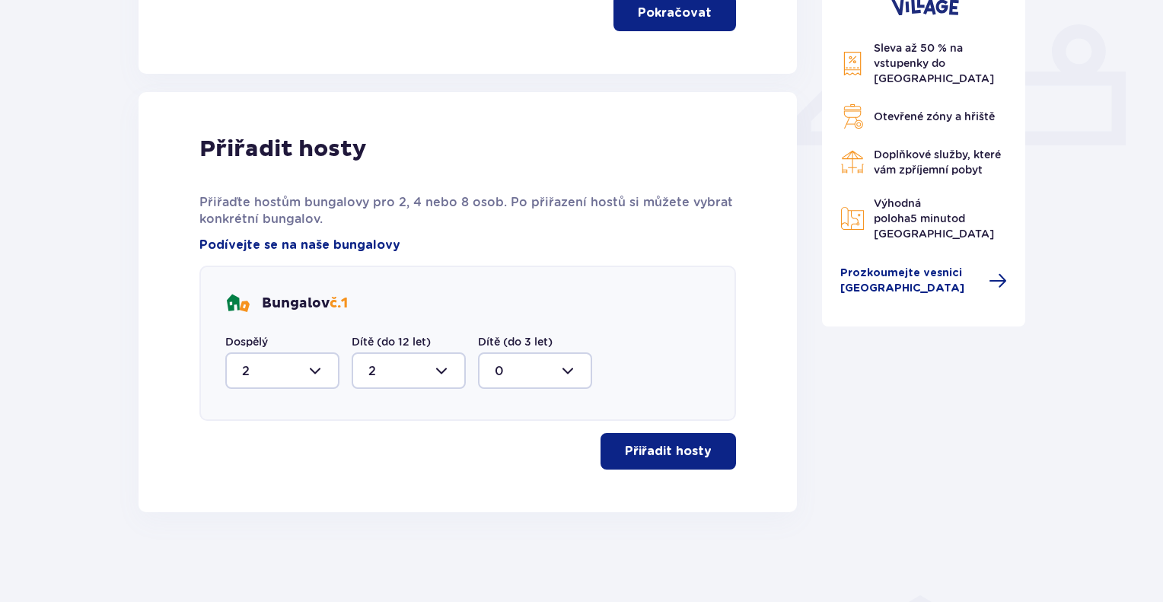
click at [629, 445] on font "Přiřadit hosty" at bounding box center [668, 451] width 87 height 12
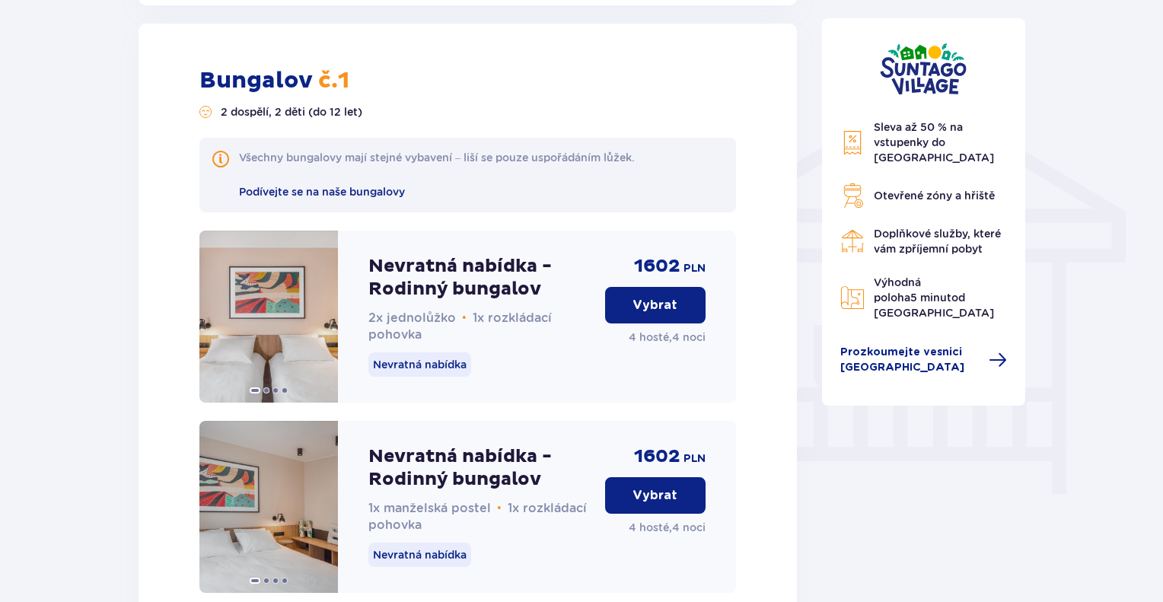
scroll to position [1152, 0]
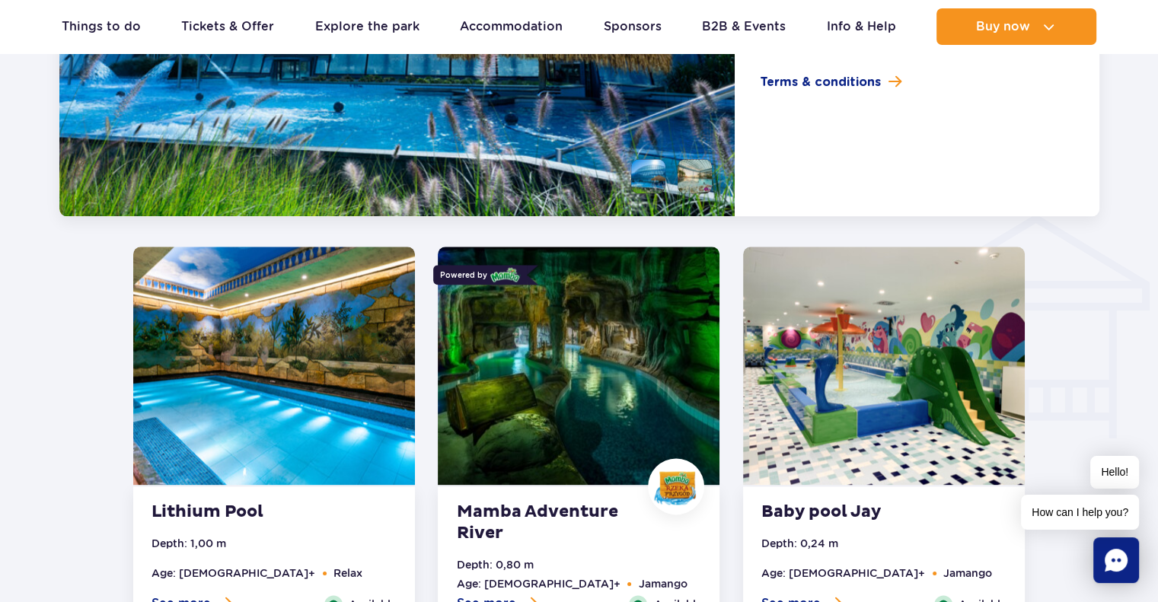
scroll to position [1704, 0]
